Goal: Check status: Check status

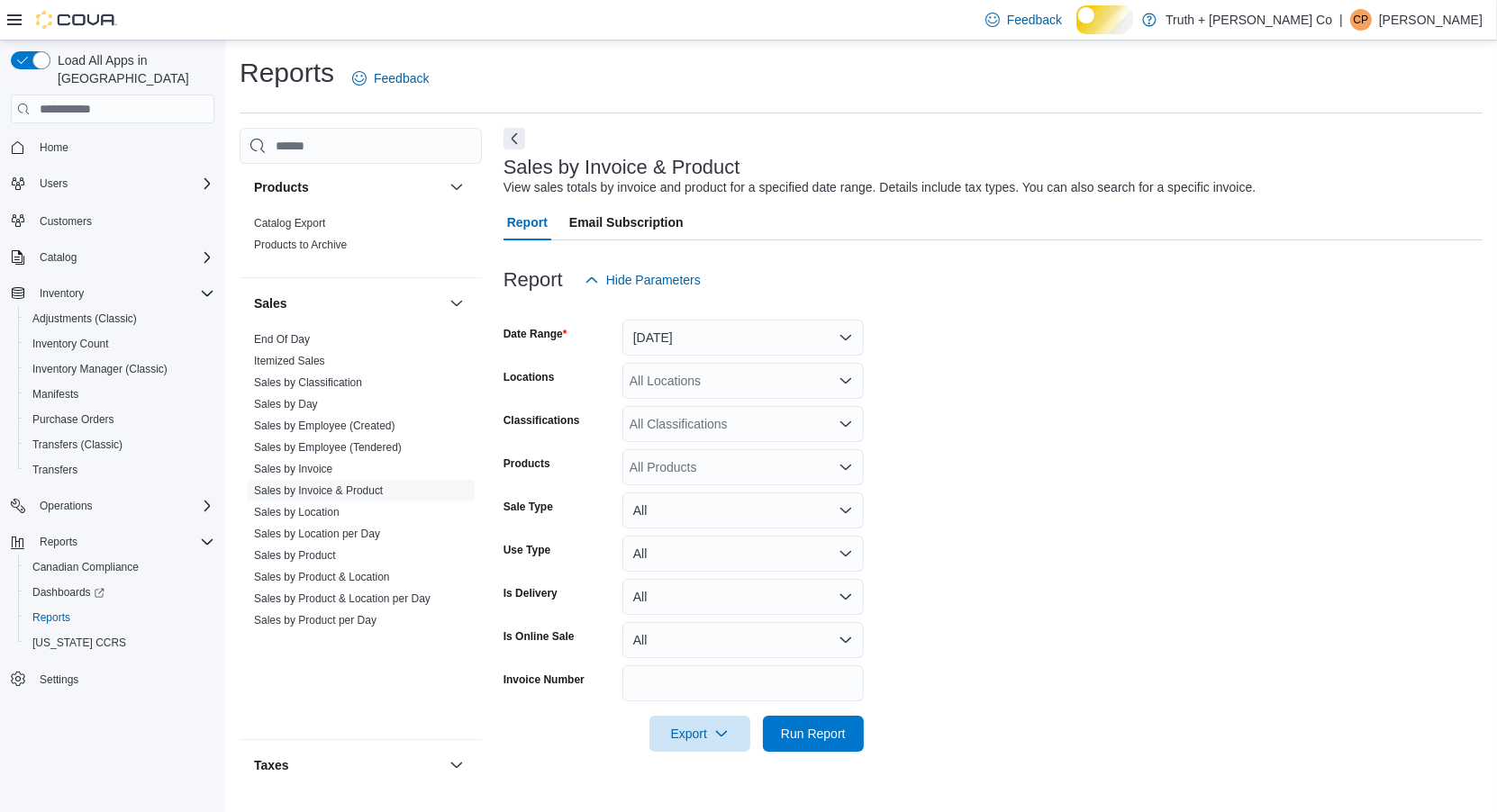
scroll to position [1909, 0]
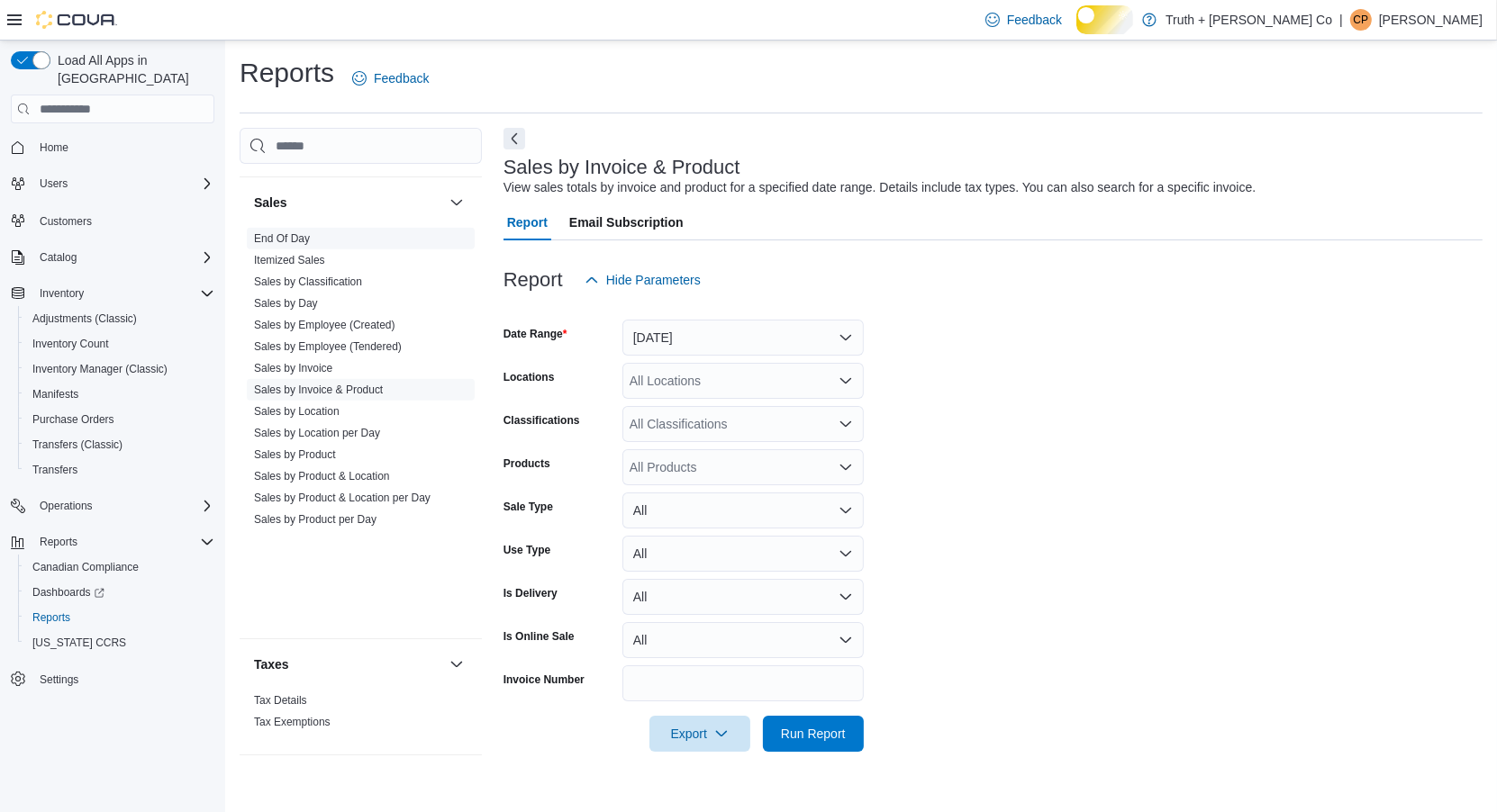
click at [310, 237] on link "End Of Day" at bounding box center [282, 239] width 56 height 13
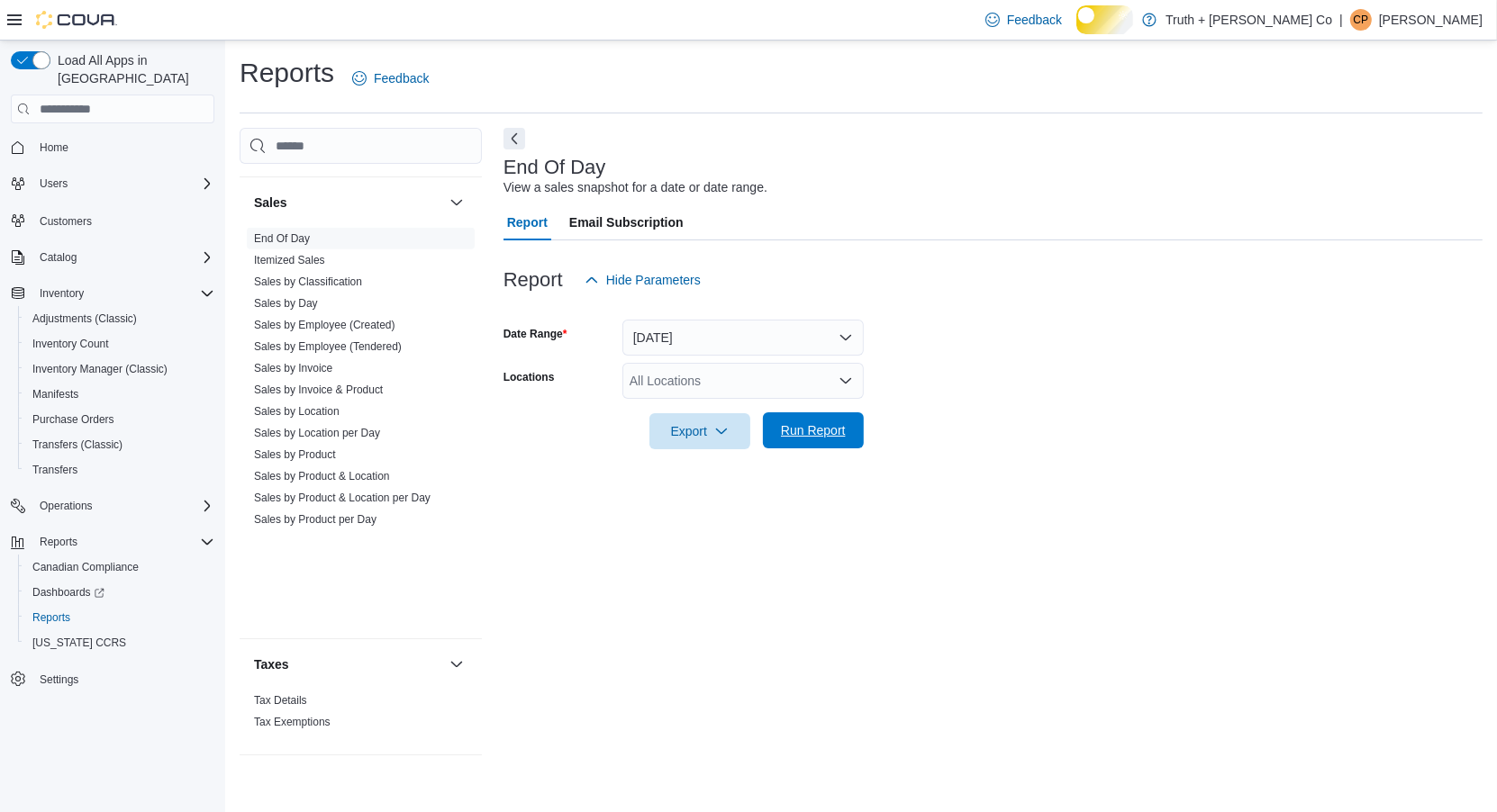
click at [825, 439] on span "Run Report" at bounding box center [813, 430] width 65 height 18
